Goal: Share content: Share content

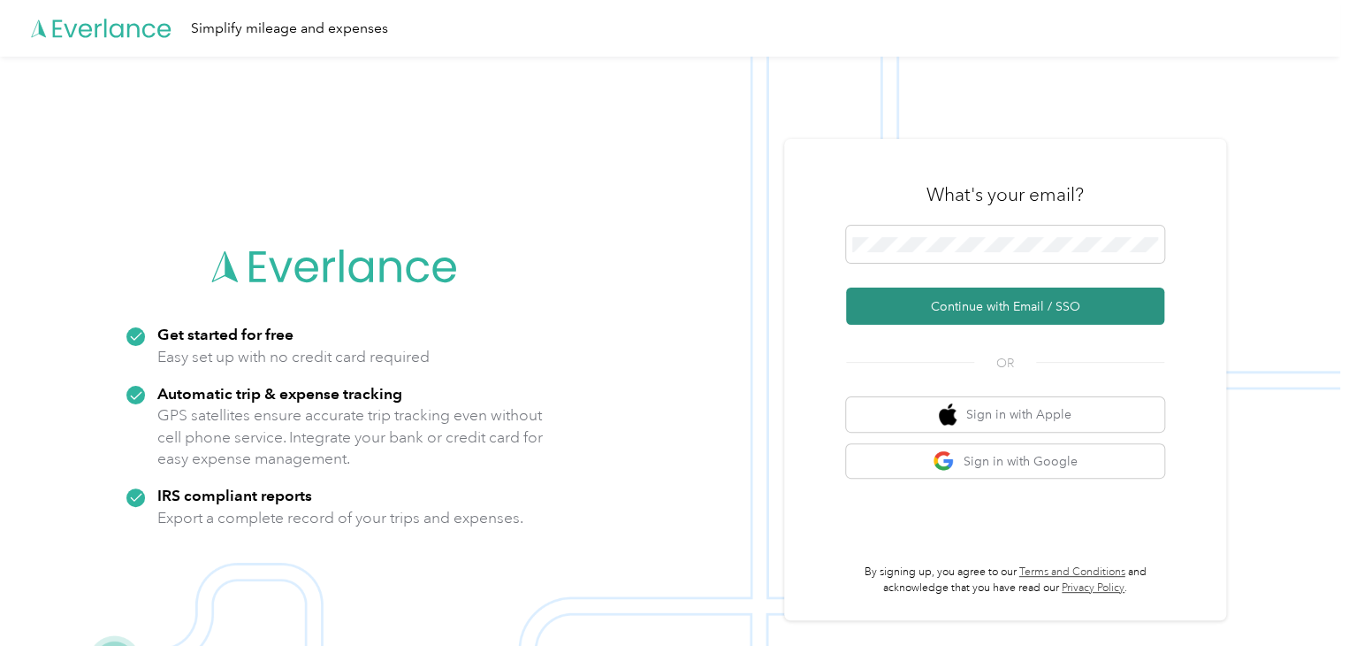
click at [986, 309] on button "Continue with Email / SSO" at bounding box center [1005, 305] width 318 height 37
click at [1011, 309] on button "Continue with Email / SSO" at bounding box center [1005, 305] width 318 height 37
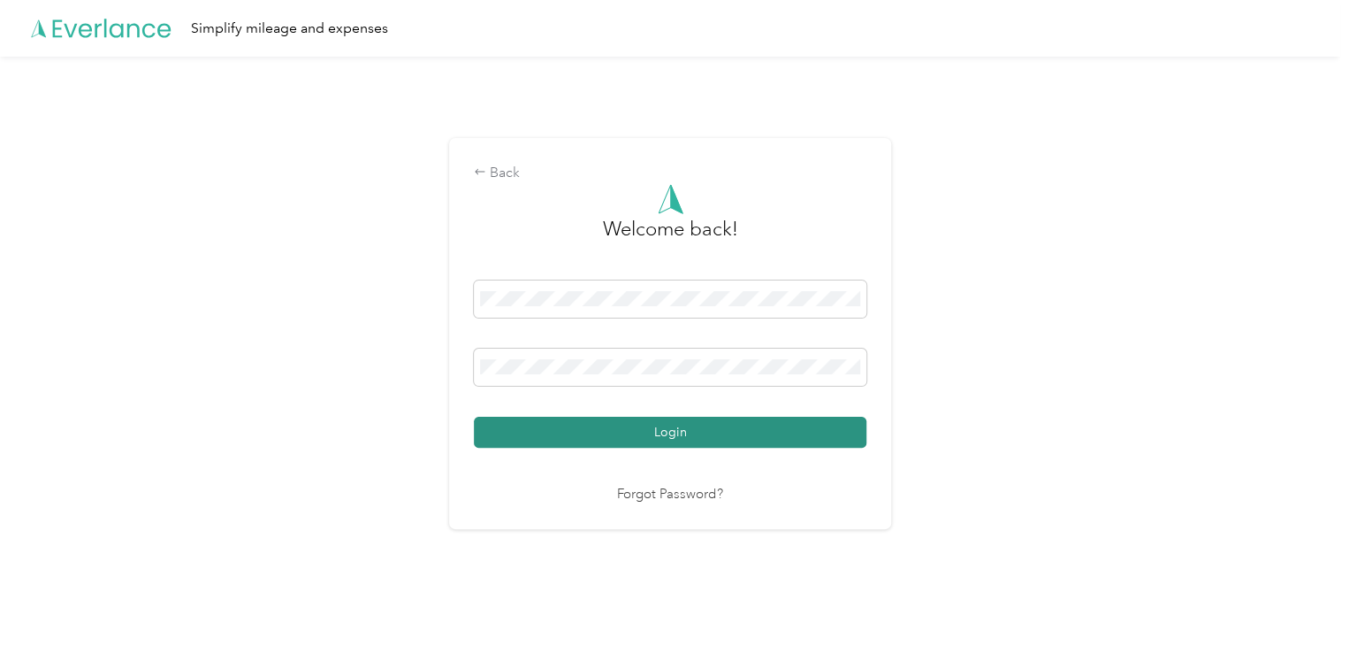
click at [672, 427] on button "Login" at bounding box center [670, 431] width 393 height 31
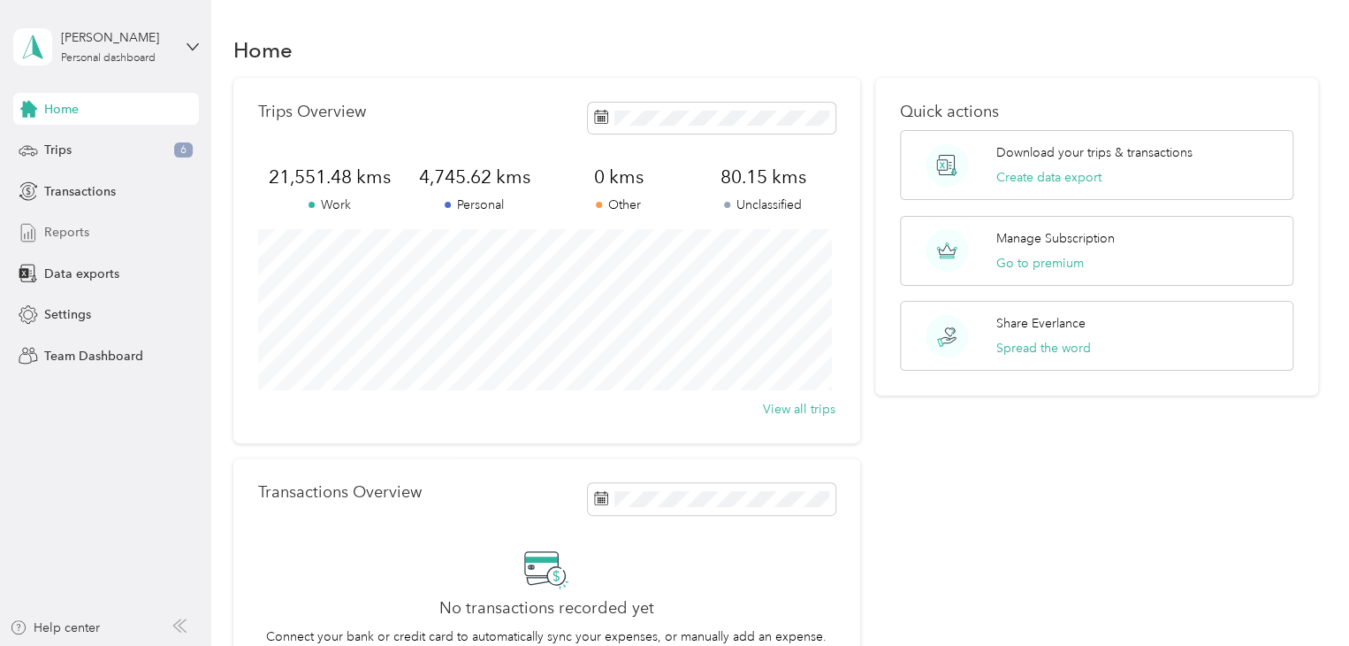
click at [67, 235] on span "Reports" at bounding box center [66, 232] width 45 height 19
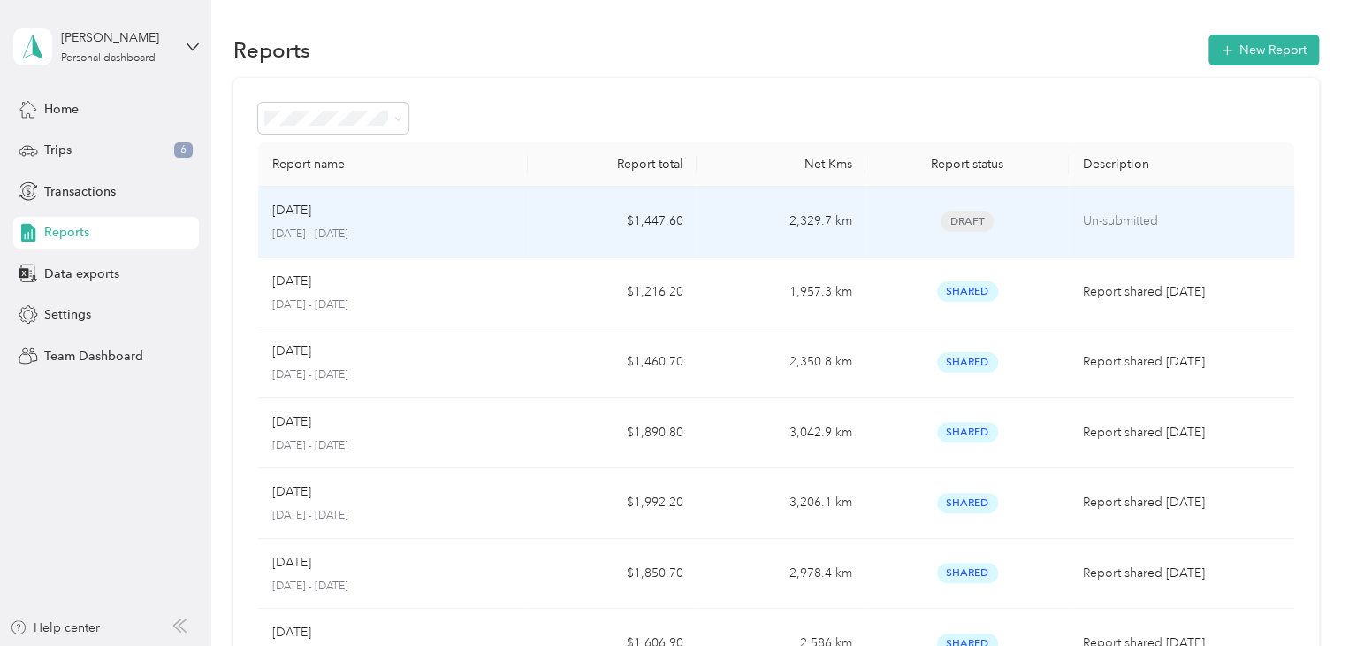
click at [432, 221] on div "Aug [DATE] - [DATE]" at bounding box center [393, 222] width 242 height 42
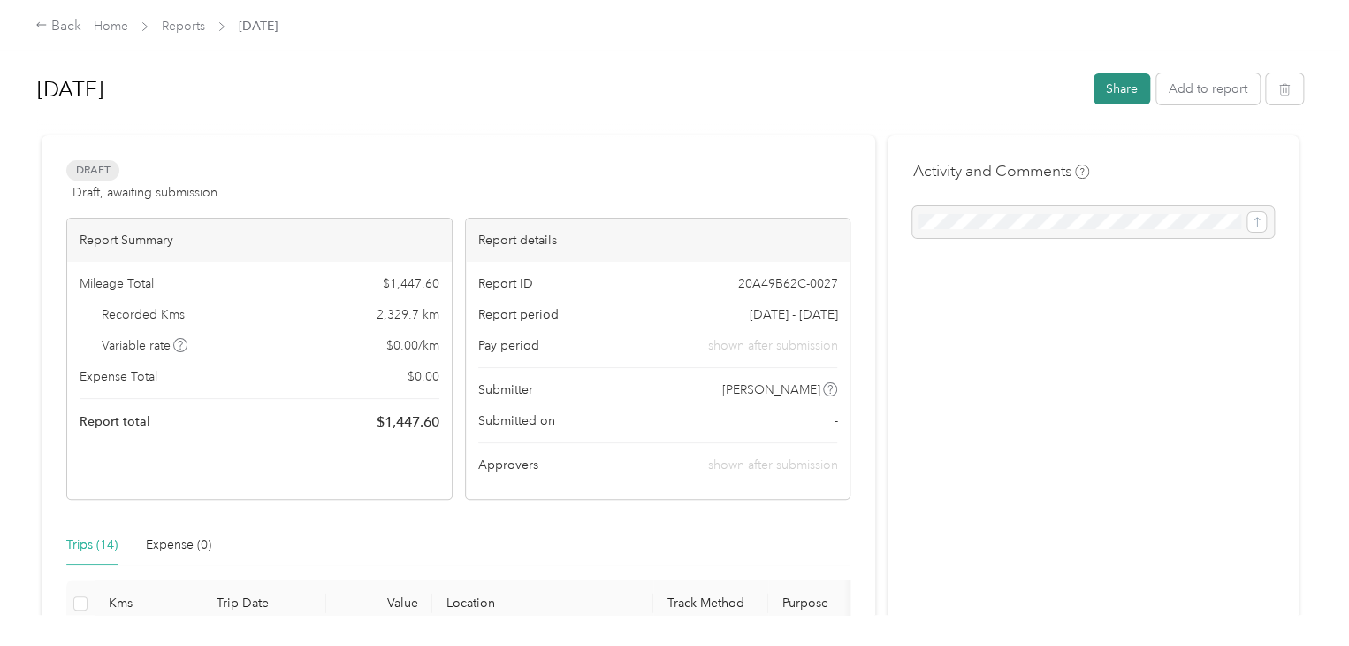
click at [1115, 89] on button "Share" at bounding box center [1122, 88] width 57 height 31
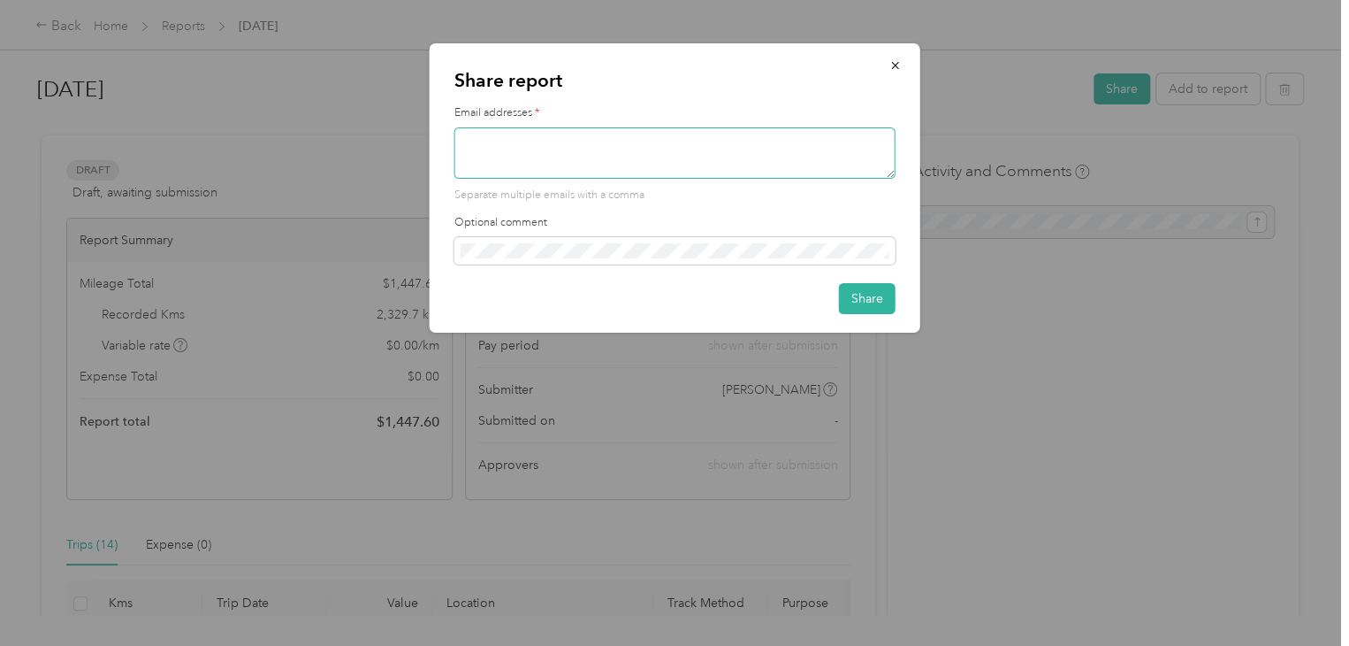
click at [645, 155] on textarea at bounding box center [675, 152] width 441 height 51
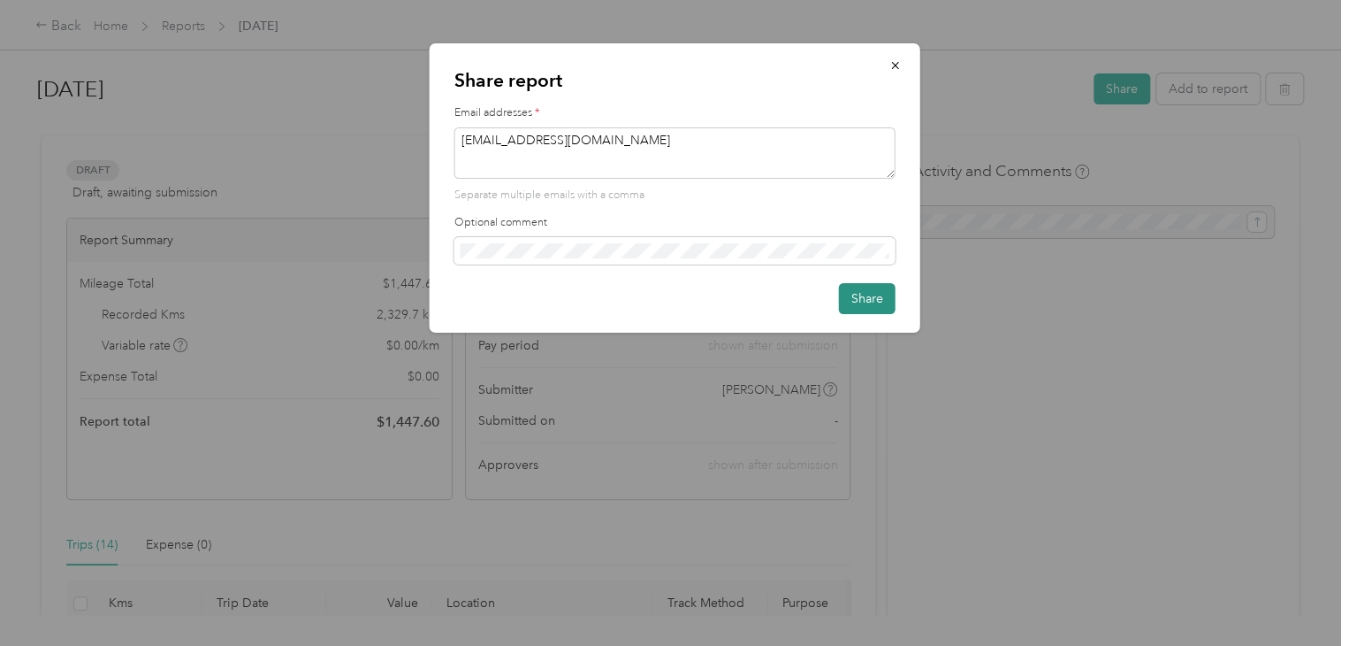
type textarea "[EMAIL_ADDRESS][DOMAIN_NAME]"
click at [862, 295] on button "Share" at bounding box center [867, 298] width 57 height 31
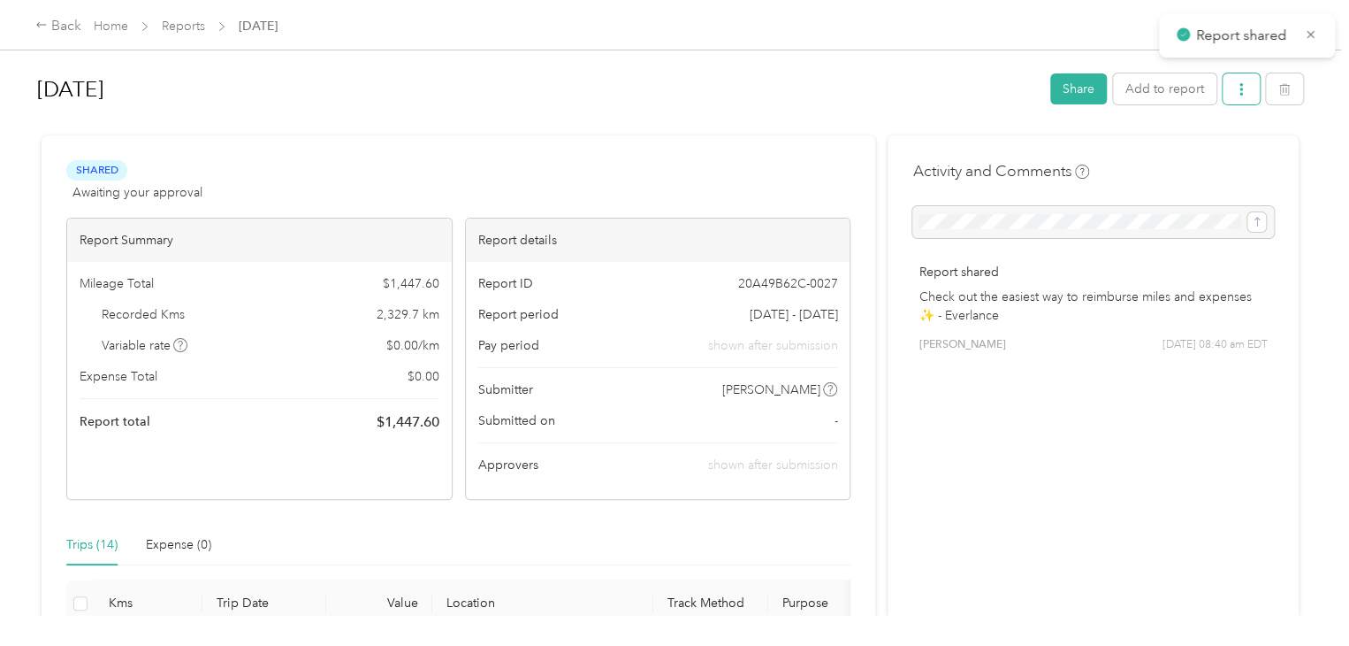
click at [1235, 87] on icon "button" at bounding box center [1241, 89] width 12 height 12
click at [1174, 155] on span "Download" at bounding box center [1187, 153] width 58 height 19
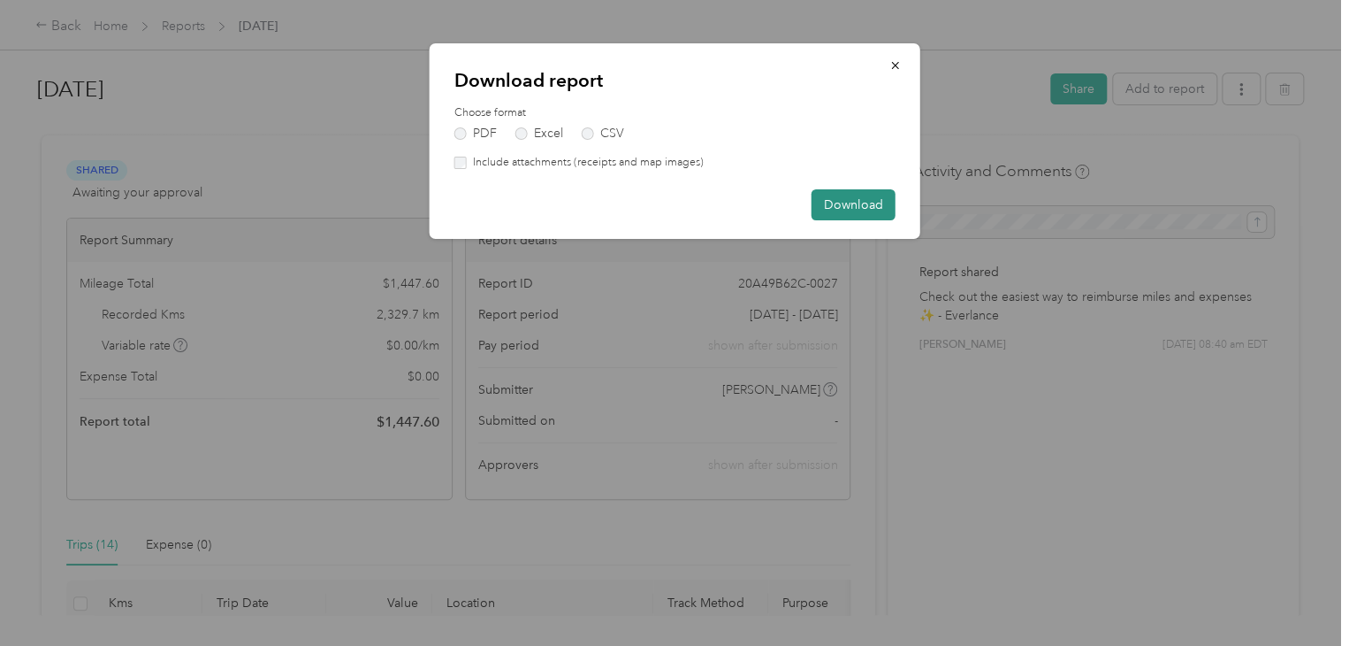
click at [860, 199] on button "Download" at bounding box center [854, 204] width 84 height 31
